Goal: Check status: Check status

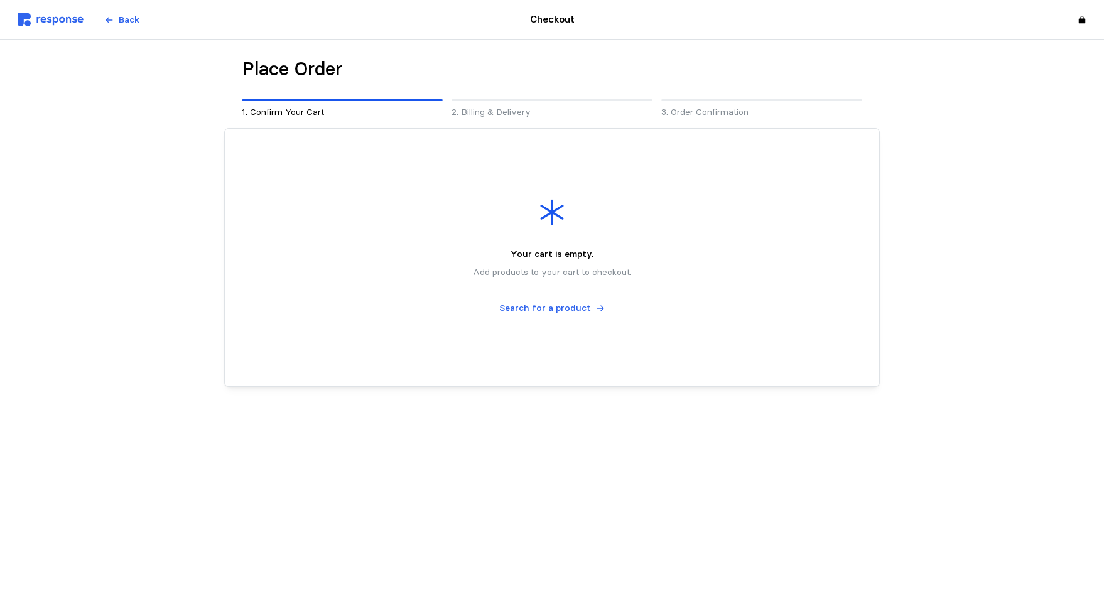
click at [62, 18] on img at bounding box center [51, 19] width 66 height 13
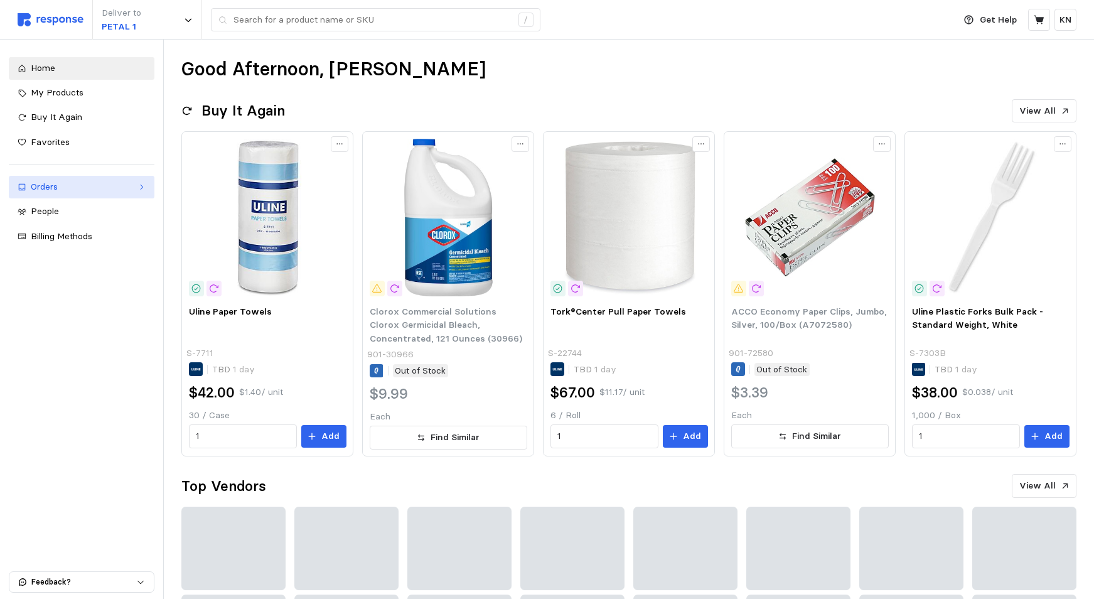
click at [48, 186] on div "Orders" at bounding box center [82, 187] width 102 height 14
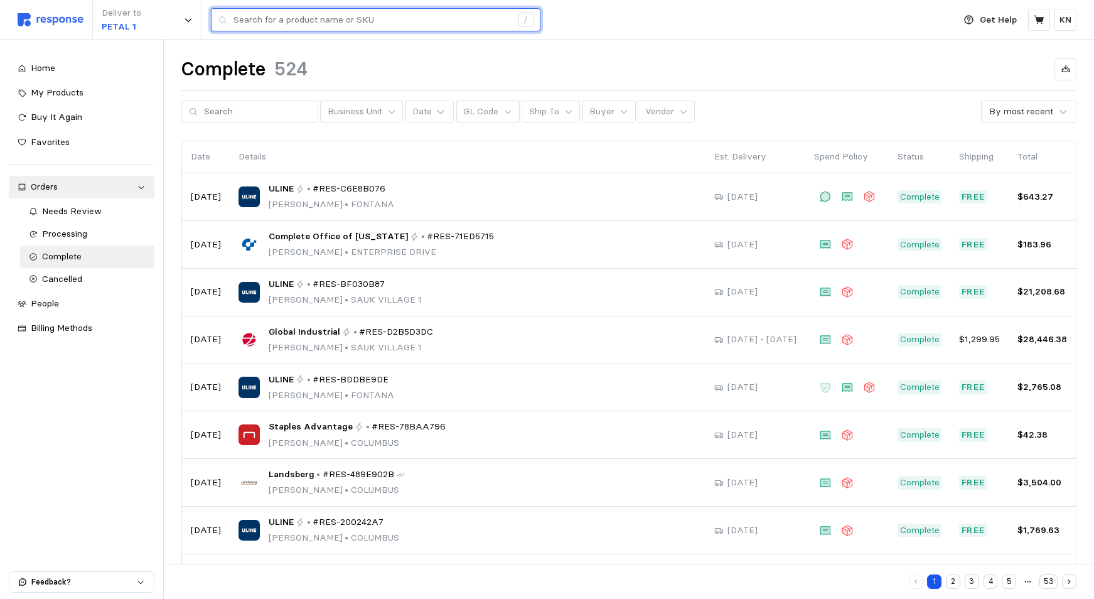
drag, startPoint x: 315, startPoint y: 20, endPoint x: 307, endPoint y: 18, distance: 8.4
click at [315, 17] on input "text" at bounding box center [373, 20] width 278 height 23
type input "QUILL"
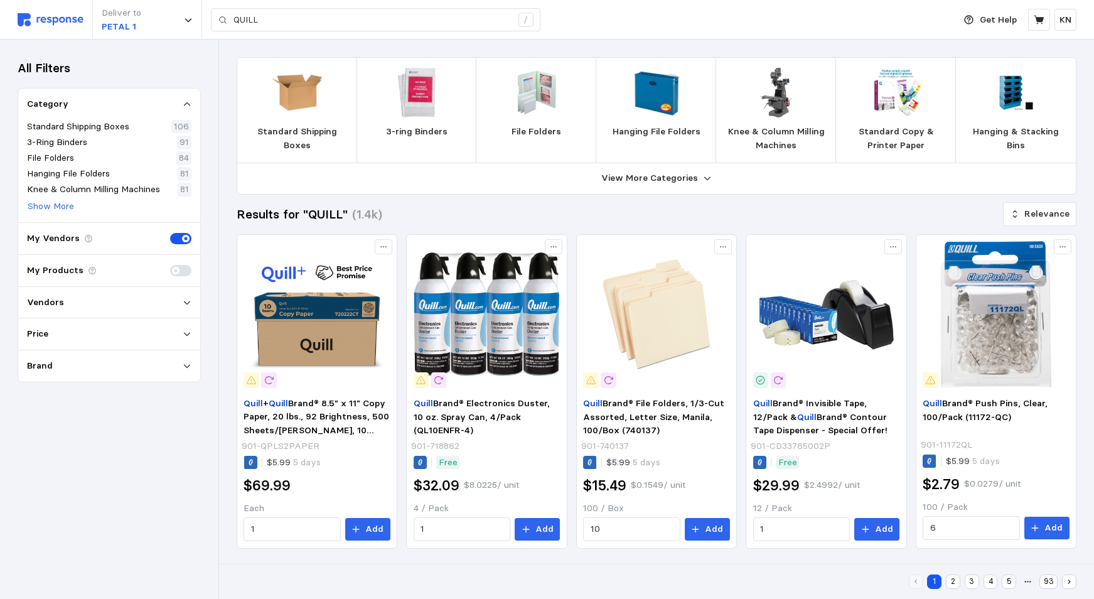
click at [37, 21] on img at bounding box center [51, 19] width 66 height 13
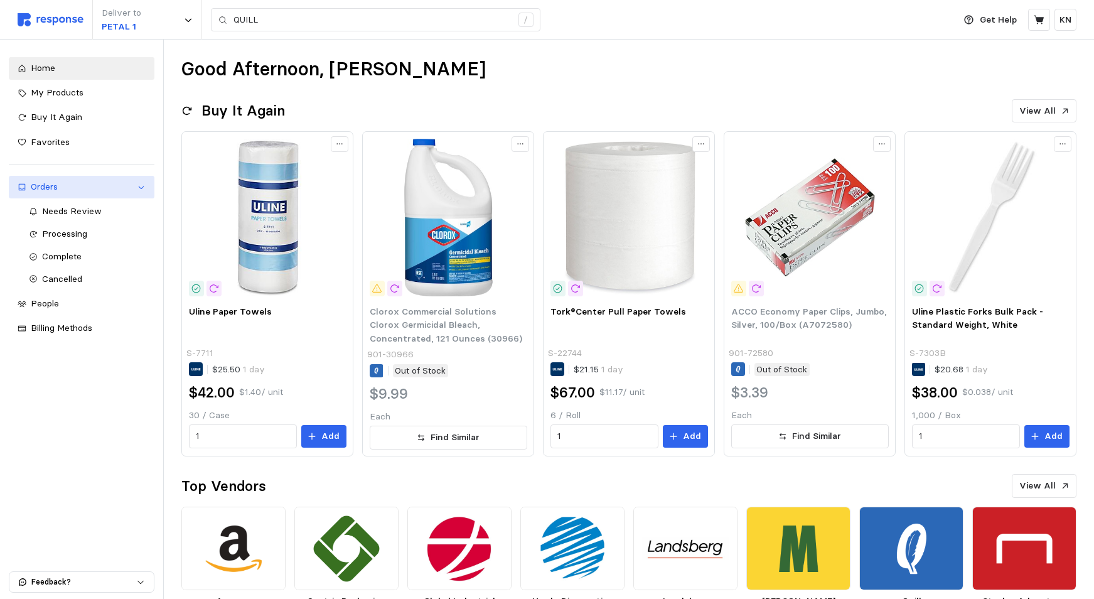
click at [48, 182] on div "Orders" at bounding box center [82, 187] width 102 height 14
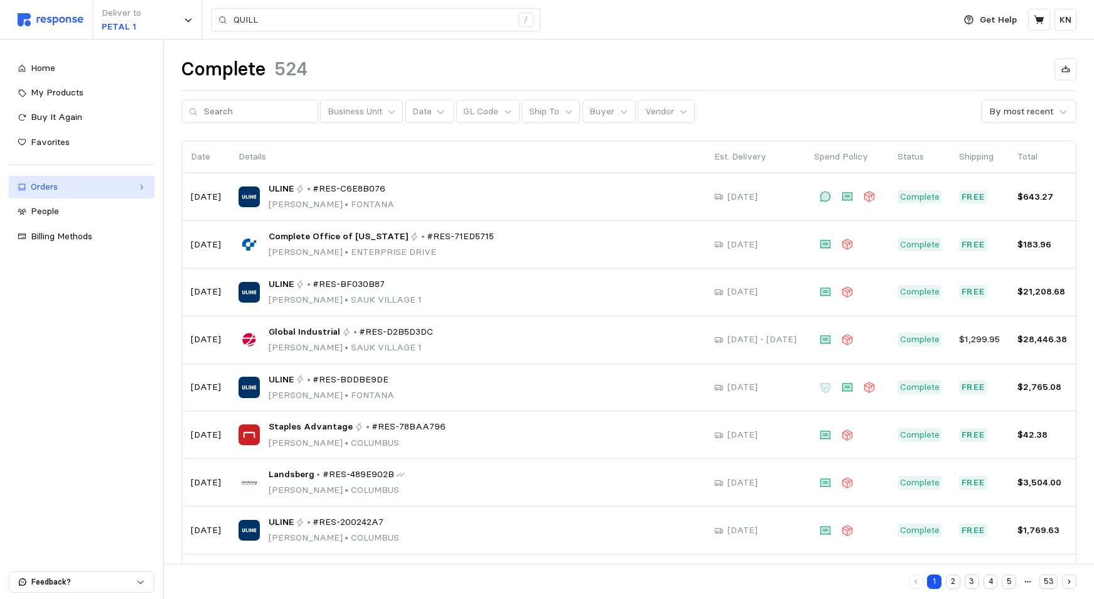
click at [48, 186] on div "Orders" at bounding box center [82, 187] width 102 height 14
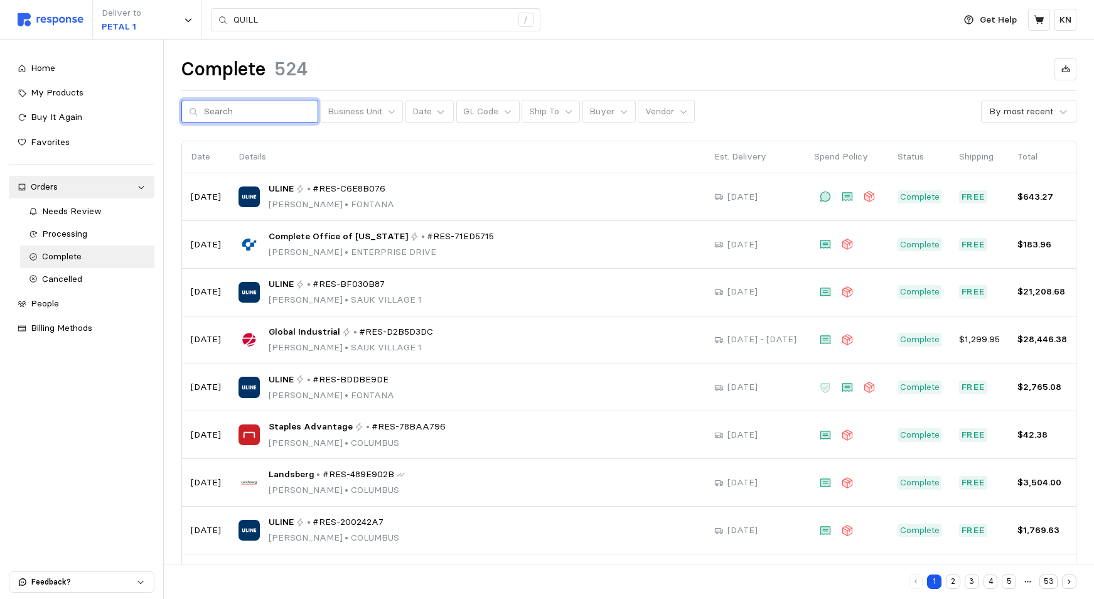
click at [213, 112] on input "text" at bounding box center [257, 111] width 107 height 23
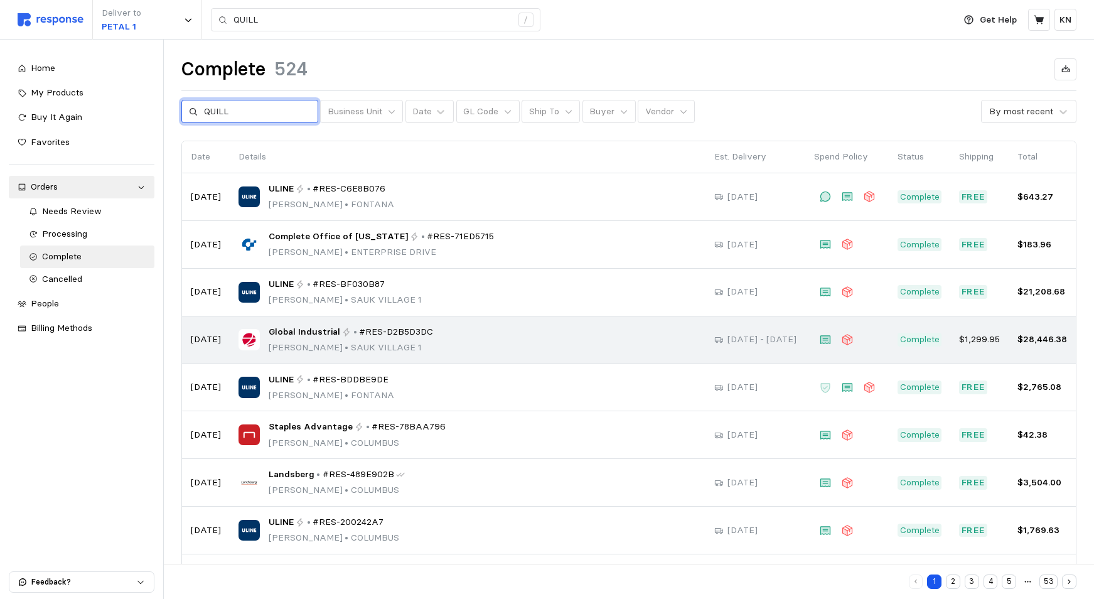
type input "QUILL"
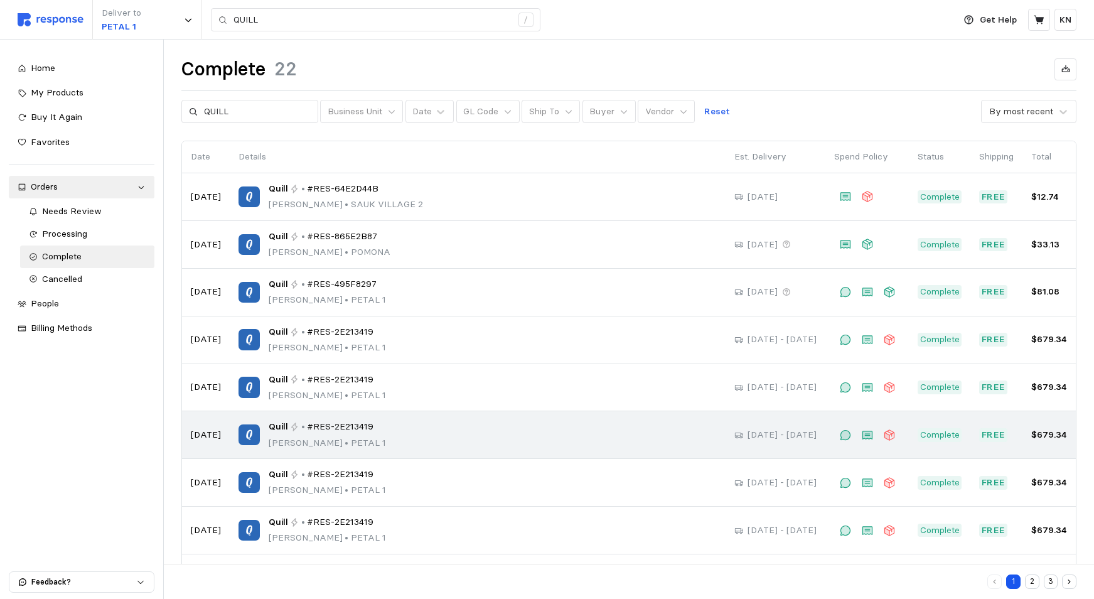
click at [252, 433] on img at bounding box center [249, 434] width 21 height 21
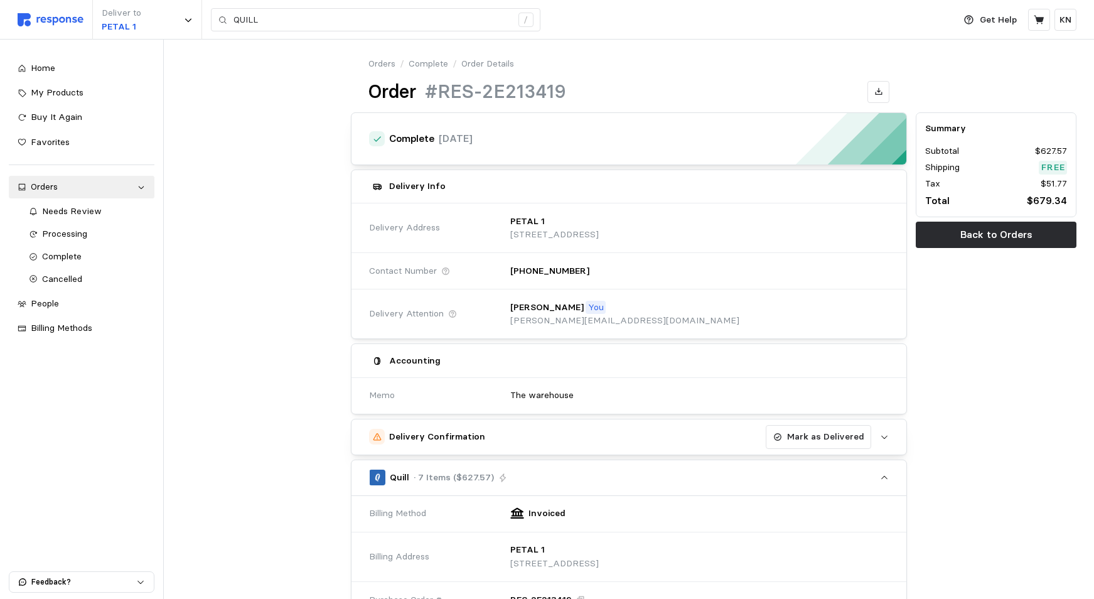
drag, startPoint x: 696, startPoint y: 64, endPoint x: 792, endPoint y: 65, distance: 95.4
click at [697, 63] on div "Orders / Complete / Order Details" at bounding box center [629, 64] width 521 height 14
click at [42, 63] on span "Home" at bounding box center [43, 67] width 24 height 11
